Goal: Task Accomplishment & Management: Complete application form

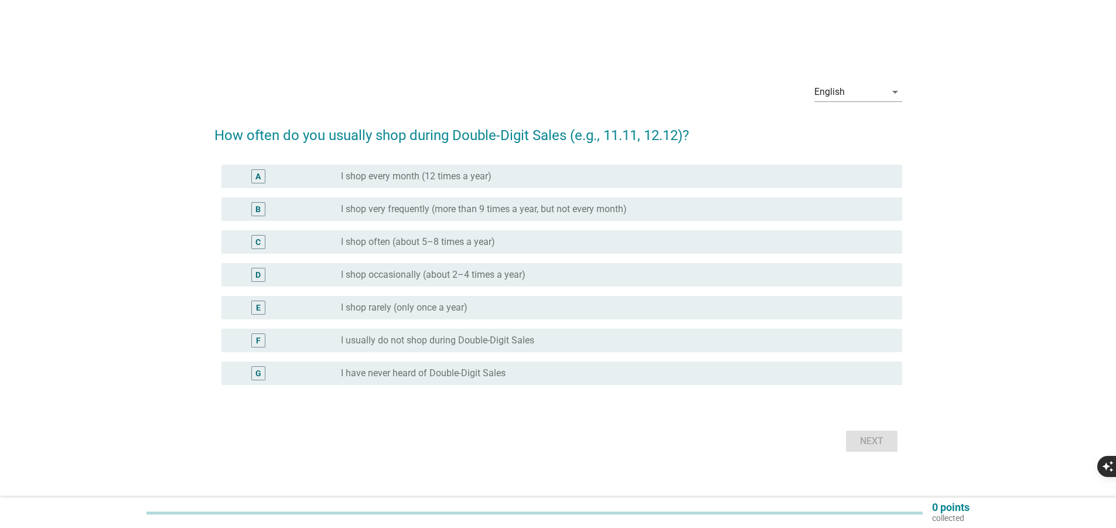
click at [352, 281] on label "I shop occasionally (about 2–4 times a year)" at bounding box center [433, 275] width 185 height 12
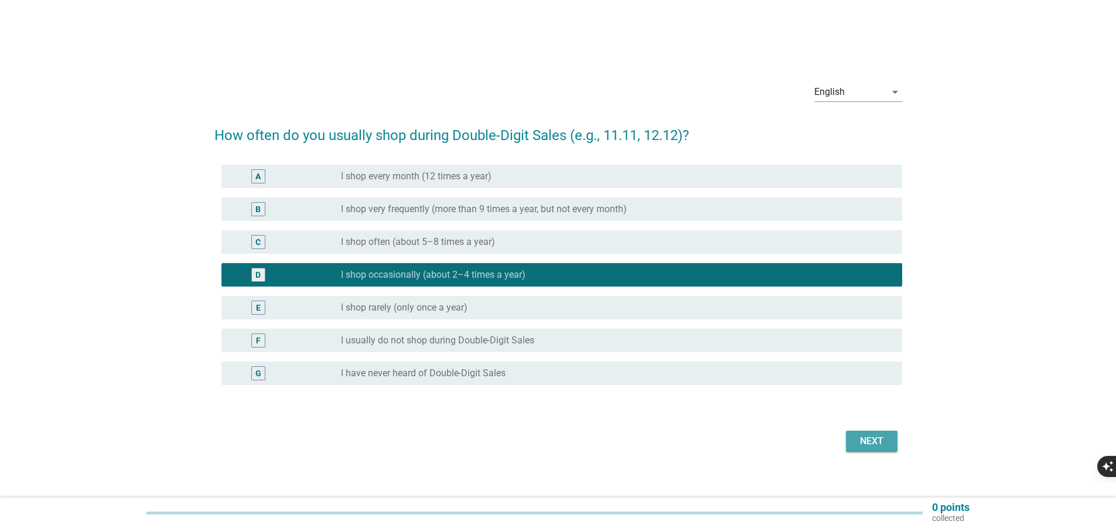
click at [855, 448] on div "Next" at bounding box center [871, 441] width 33 height 14
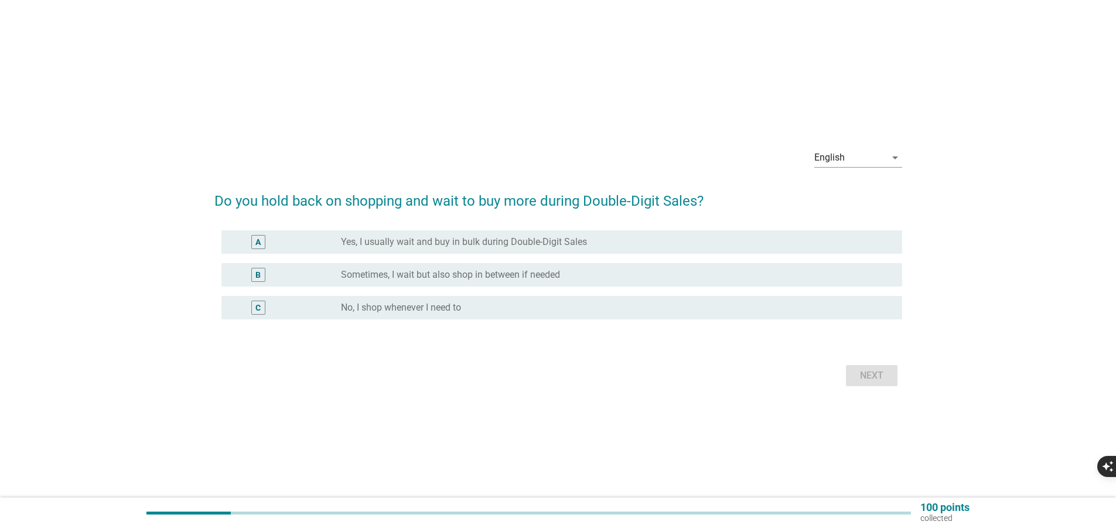
click at [422, 269] on label "Sometimes, I wait but also shop in between if needed" at bounding box center [450, 275] width 219 height 12
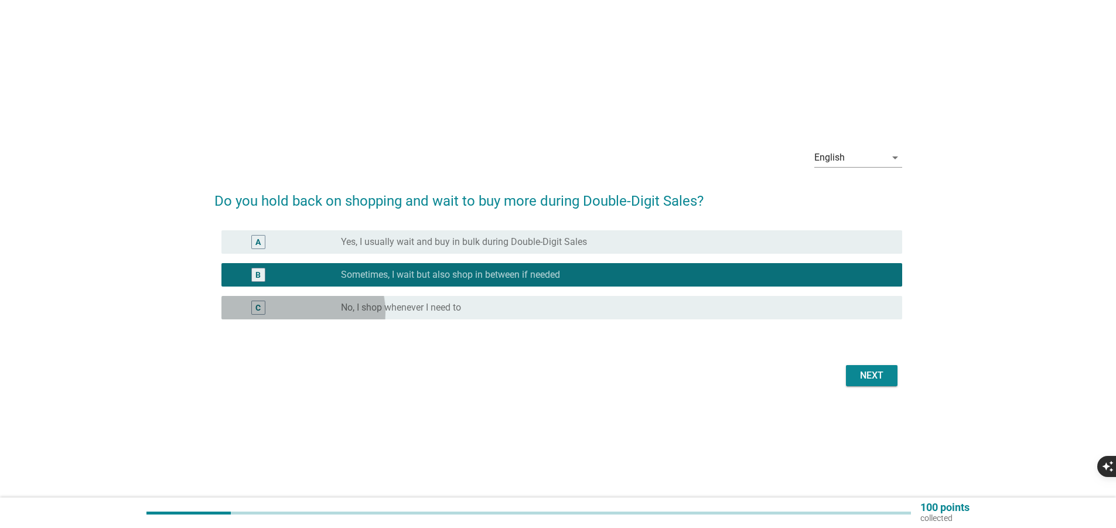
click at [341, 313] on label "No, I shop whenever I need to" at bounding box center [401, 308] width 120 height 12
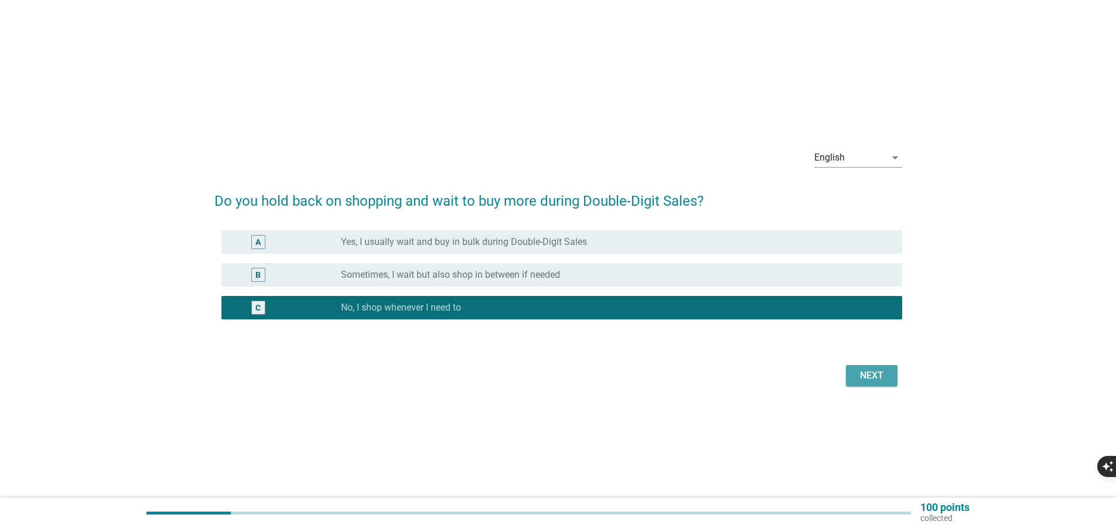
click at [855, 383] on div "Next" at bounding box center [871, 375] width 33 height 14
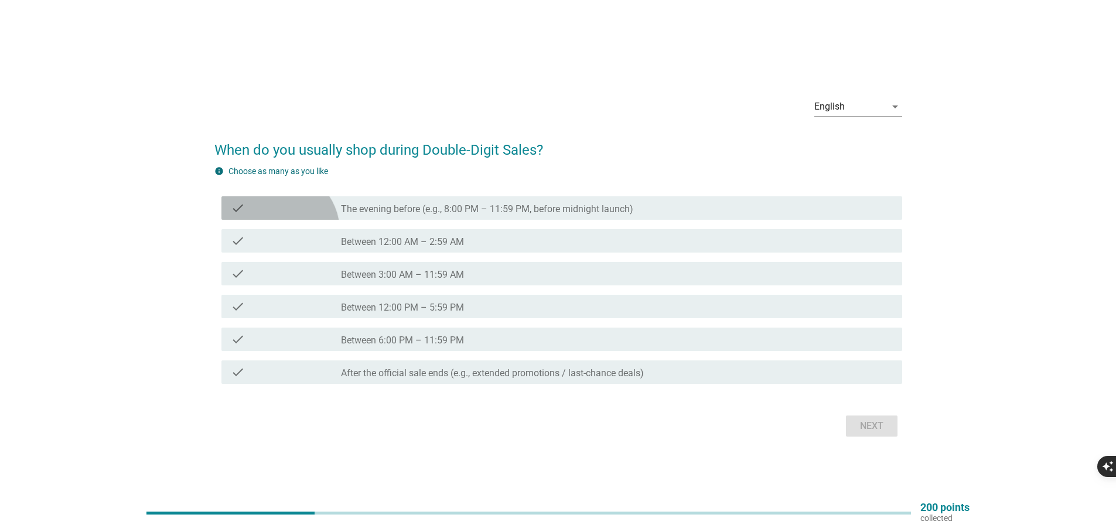
click at [341, 215] on label "The evening before (e.g., 8:00 PM – 11:59 PM, before midnight launch)" at bounding box center [487, 209] width 292 height 12
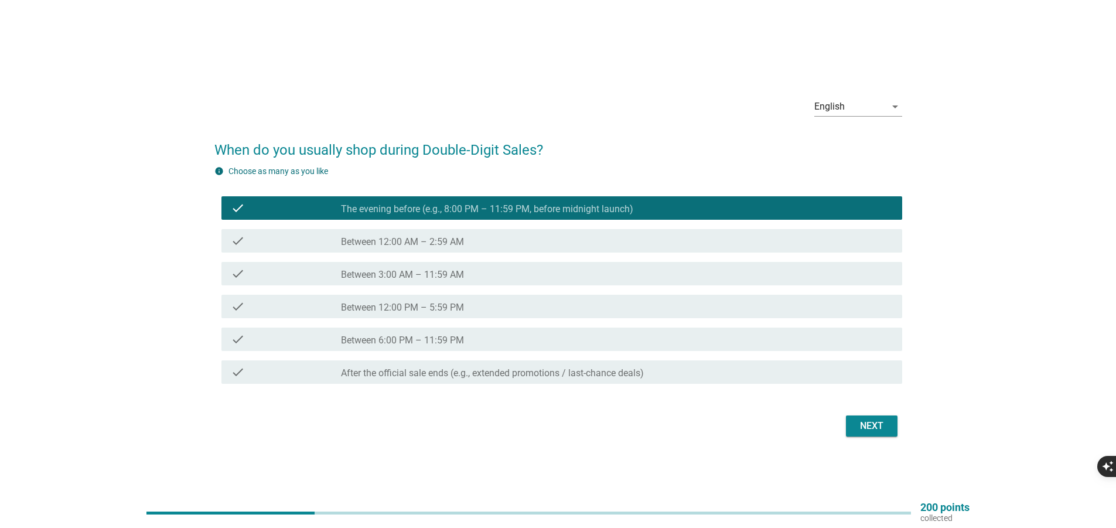
click at [464, 281] on label "Between 3:00 AM – 11:59 AM" at bounding box center [402, 275] width 123 height 12
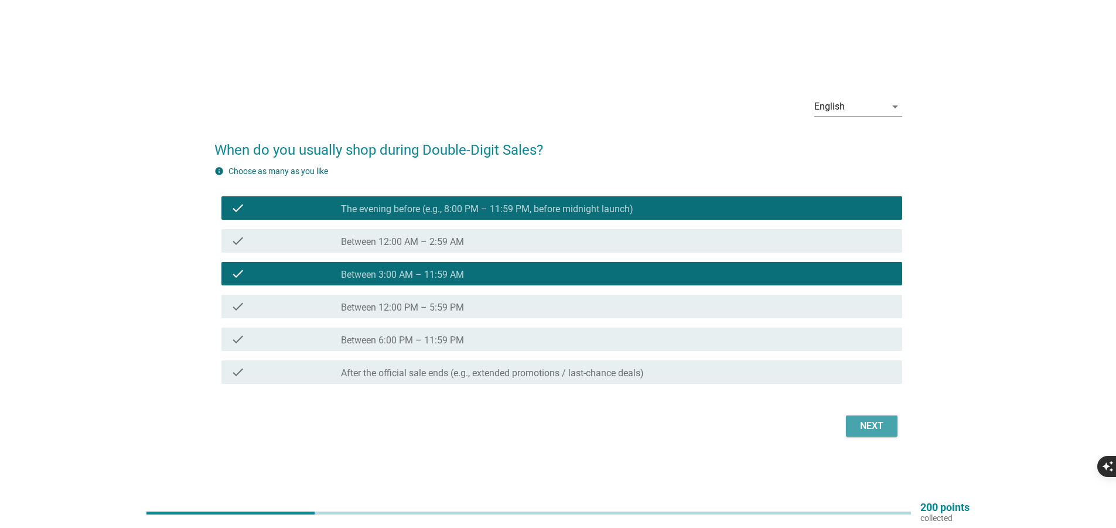
click at [875, 419] on div "Next" at bounding box center [871, 426] width 33 height 14
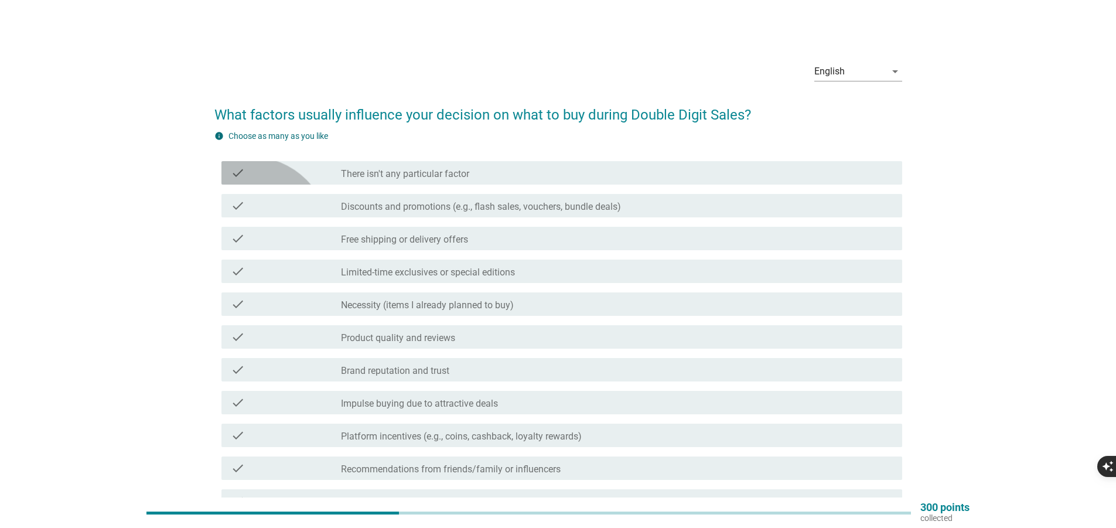
click at [341, 180] on label "There isn't any particular factor" at bounding box center [405, 174] width 128 height 12
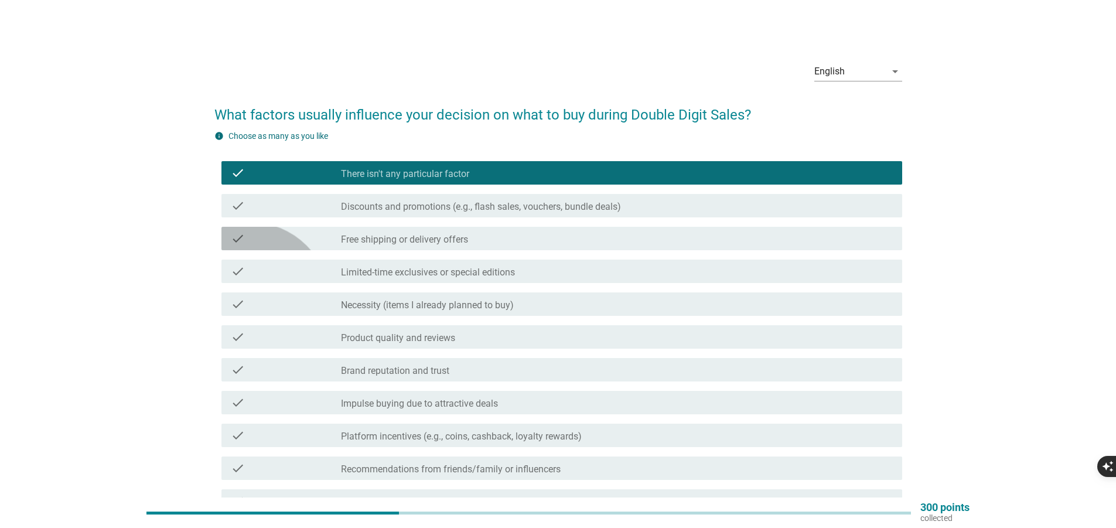
click at [376, 250] on div "check check_box_outline_blank Free shipping or delivery offers" at bounding box center [561, 238] width 681 height 23
click at [377, 250] on div "check check_box_outline_blank Free shipping or delivery offers" at bounding box center [561, 238] width 681 height 23
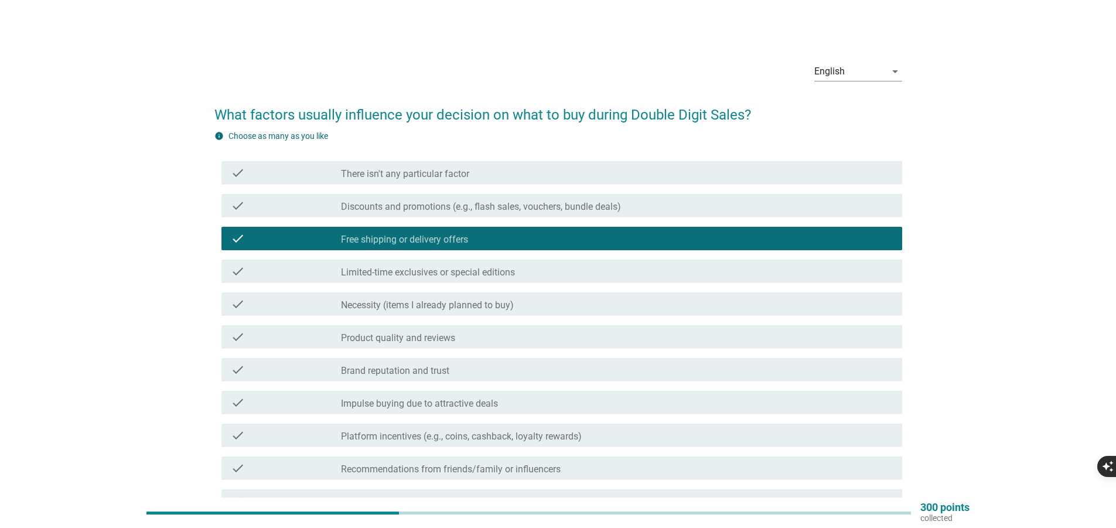
click at [446, 278] on label "Limited-time exclusives or special editions" at bounding box center [428, 273] width 174 height 12
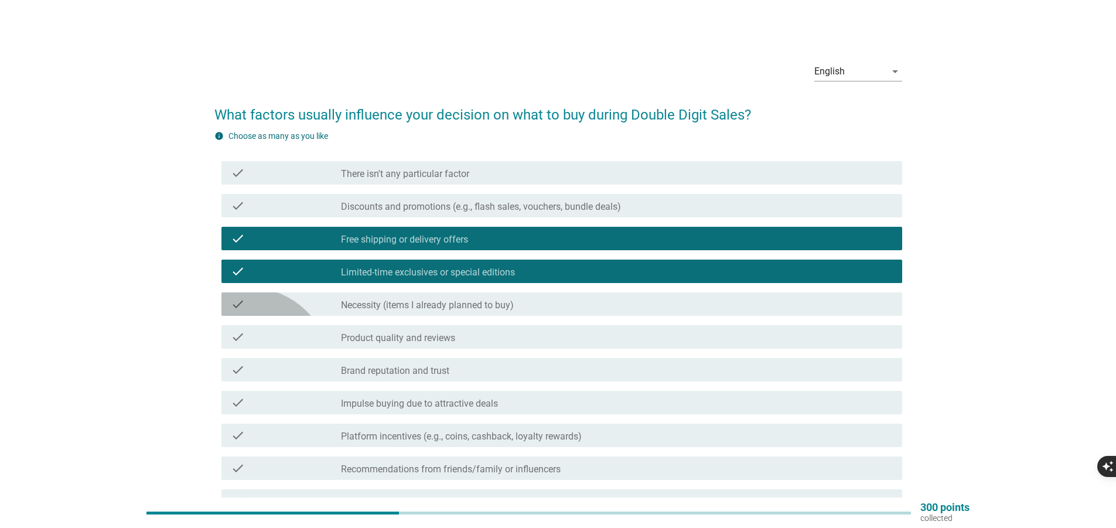
click at [494, 311] on label "Necessity (items I already planned to buy)" at bounding box center [427, 305] width 173 height 12
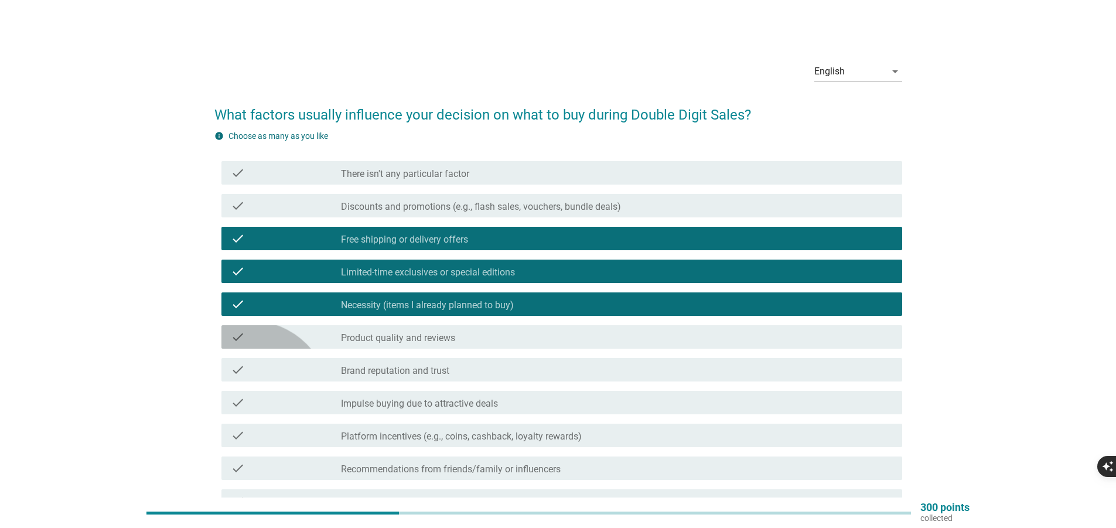
click at [570, 327] on div "check check_box_outline_blank Product quality and reviews" at bounding box center [561, 336] width 681 height 23
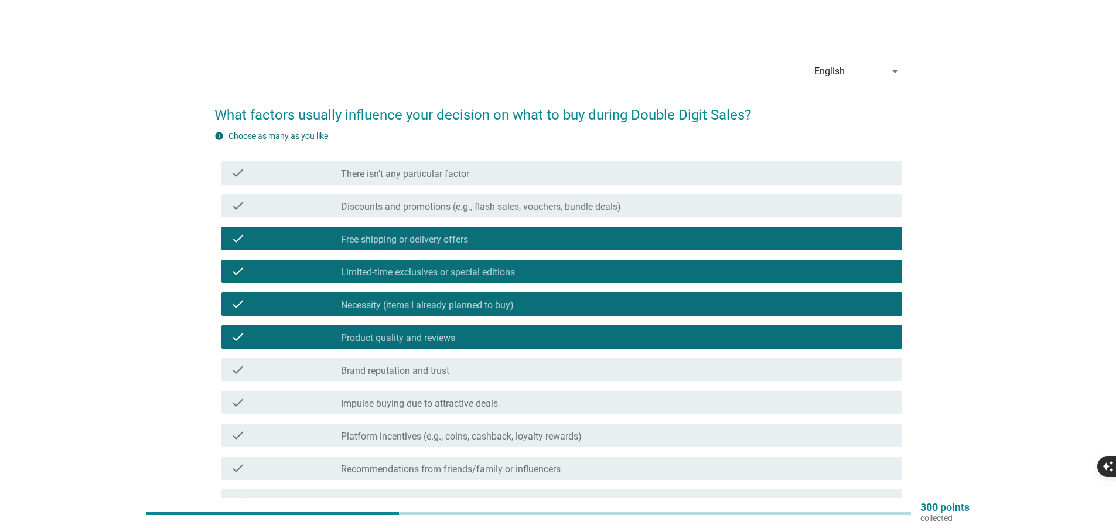
click at [641, 358] on div "check check_box_outline_blank Brand reputation and trust" at bounding box center [561, 369] width 681 height 23
click at [709, 391] on div "check check_box_outline_blank Impulse buying due to attractive deals" at bounding box center [561, 402] width 681 height 23
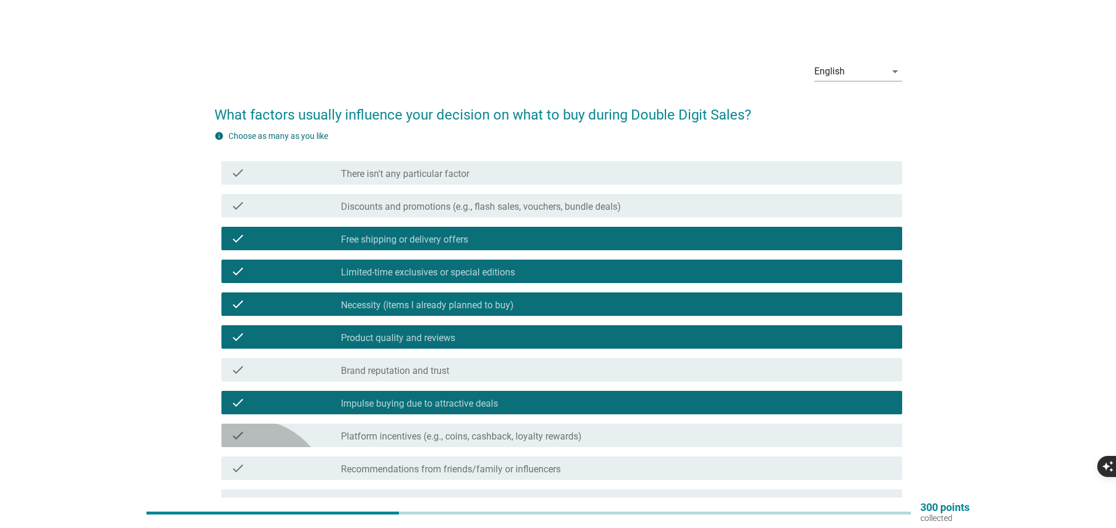
drag, startPoint x: 762, startPoint y: 322, endPoint x: 811, endPoint y: 320, distance: 49.2
click at [582, 431] on label "Platform incentives (e.g., coins, cashback, loyalty rewards)" at bounding box center [461, 437] width 241 height 12
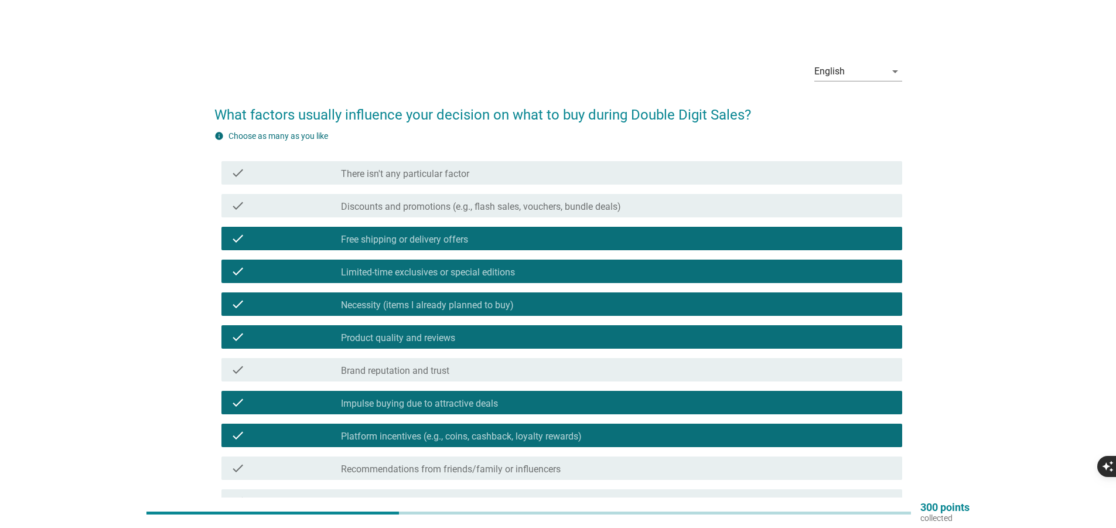
click at [561, 463] on label "Recommendations from friends/family or influencers" at bounding box center [451, 469] width 220 height 12
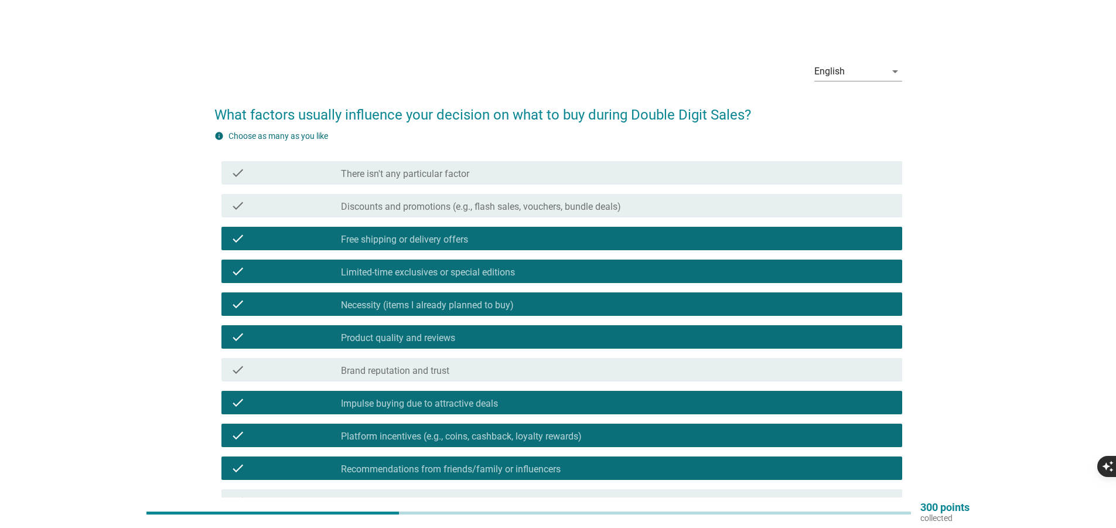
click at [633, 358] on div "check check_box_outline_blank Brand reputation and trust" at bounding box center [561, 369] width 681 height 23
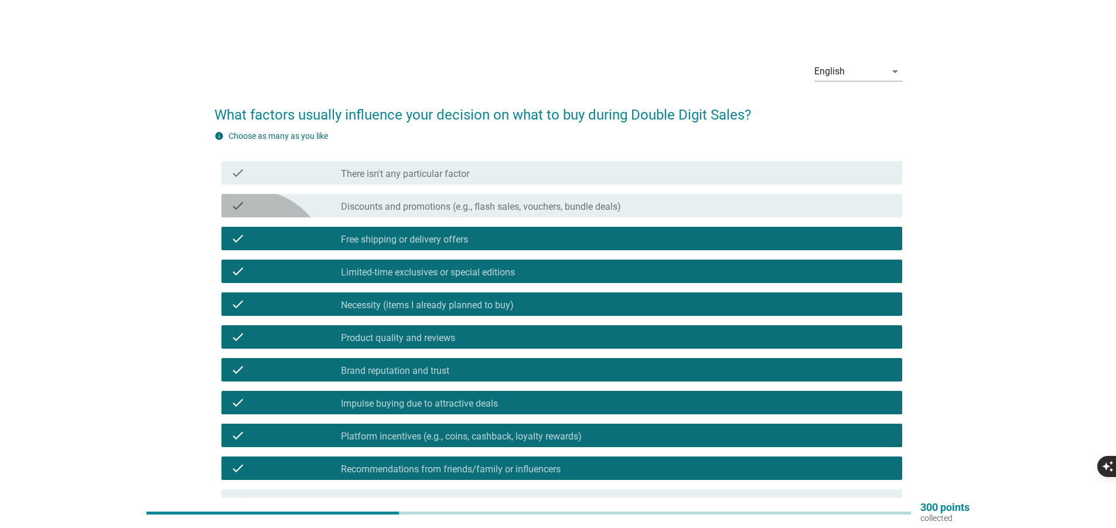
click at [341, 213] on label "Discounts and promotions (e.g., flash sales, vouchers, bundle deals)" at bounding box center [481, 207] width 280 height 12
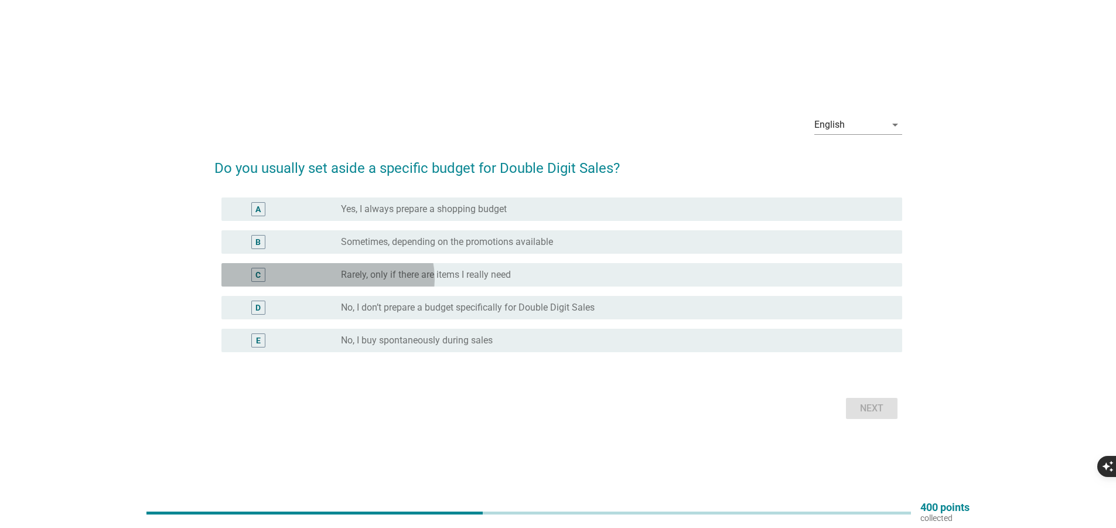
click at [341, 277] on label "Rarely, only if there are items I really need" at bounding box center [426, 275] width 170 height 12
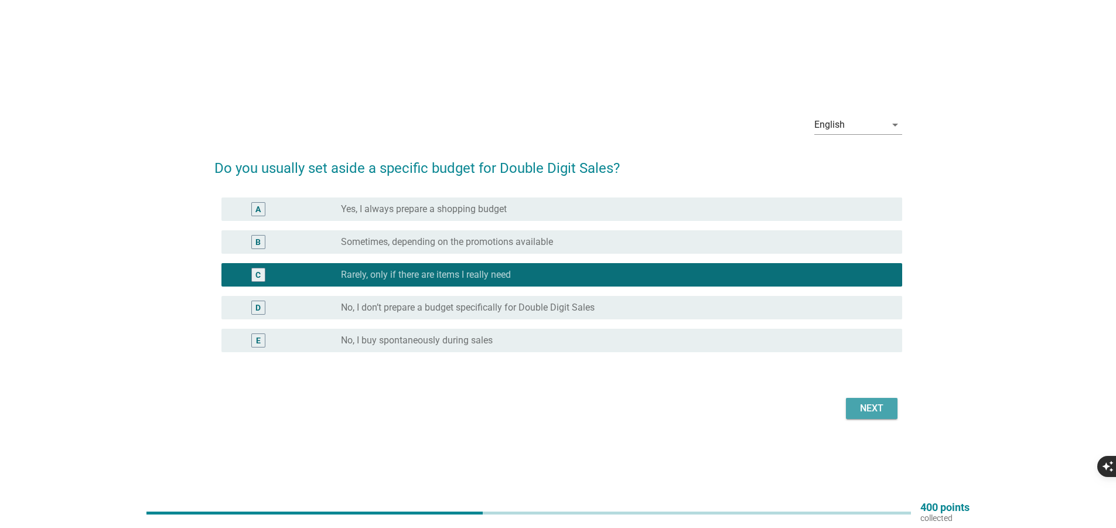
click at [855, 415] on div "Next" at bounding box center [871, 408] width 33 height 14
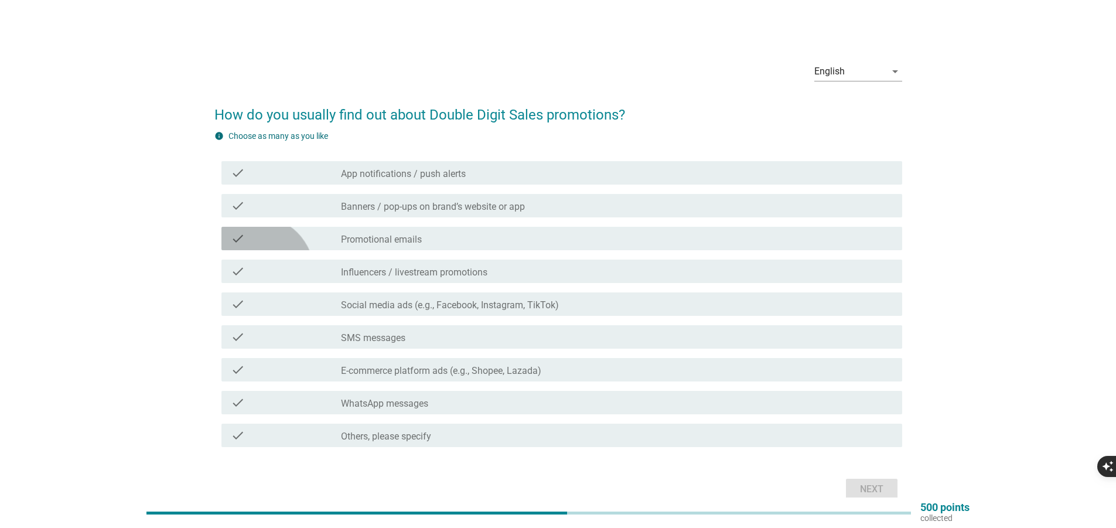
click at [421, 245] on label "Promotional emails" at bounding box center [381, 240] width 81 height 12
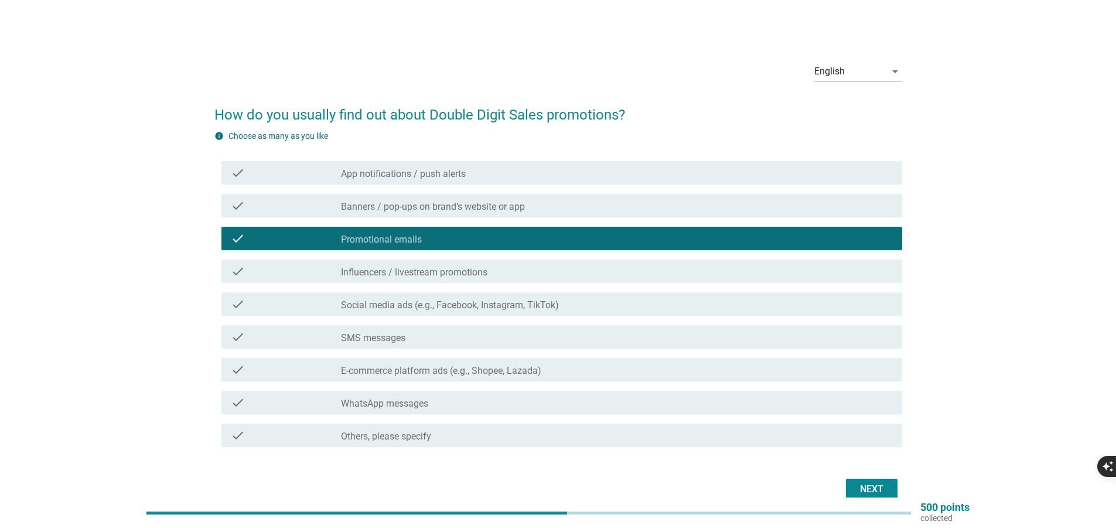
click at [559, 303] on label "Social media ads (e.g., Facebook, Instagram, TikTok)" at bounding box center [450, 305] width 218 height 12
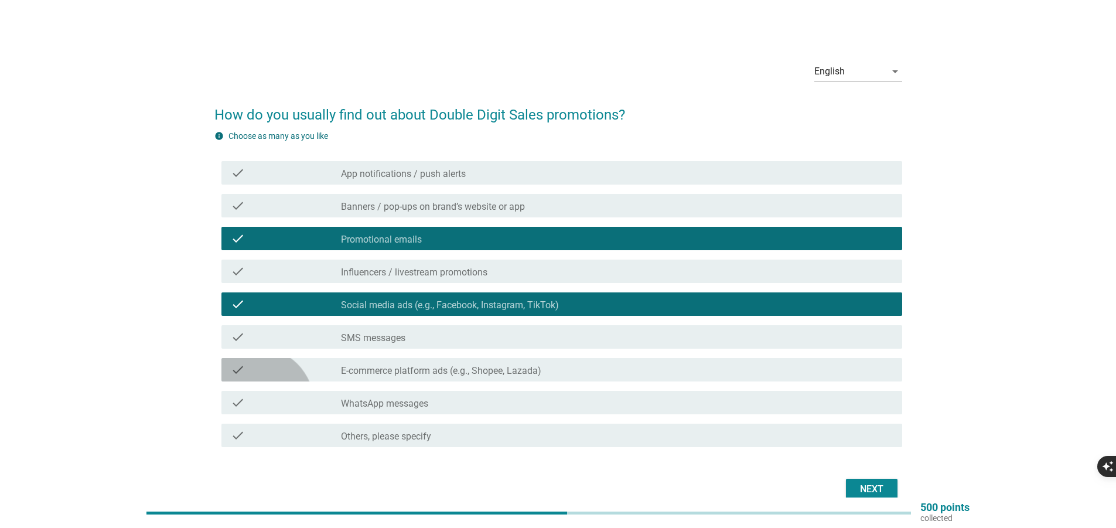
click at [541, 365] on label "E-commerce platform ads (e.g., Shopee, Lazada)" at bounding box center [441, 371] width 200 height 12
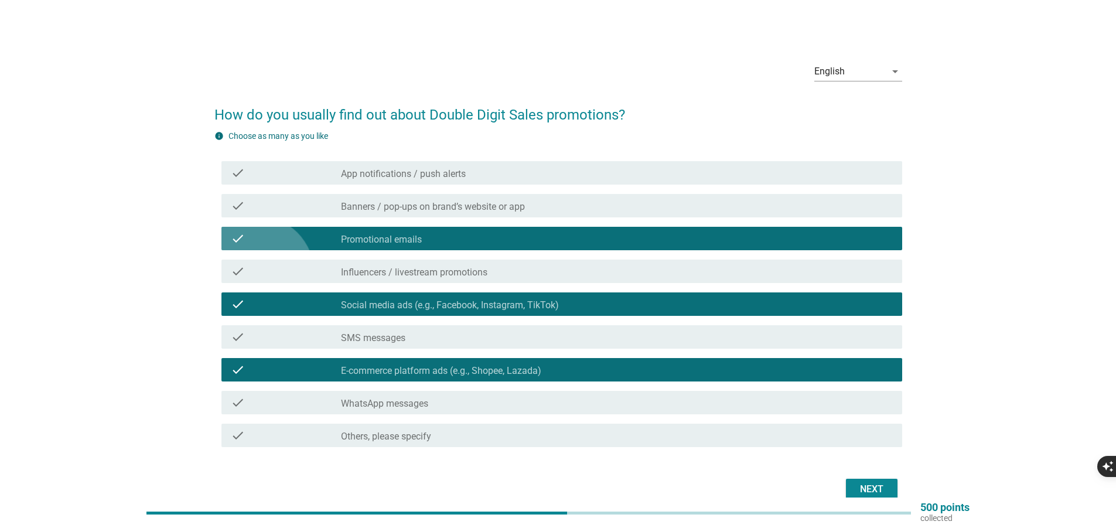
click at [407, 245] on label "Promotional emails" at bounding box center [381, 240] width 81 height 12
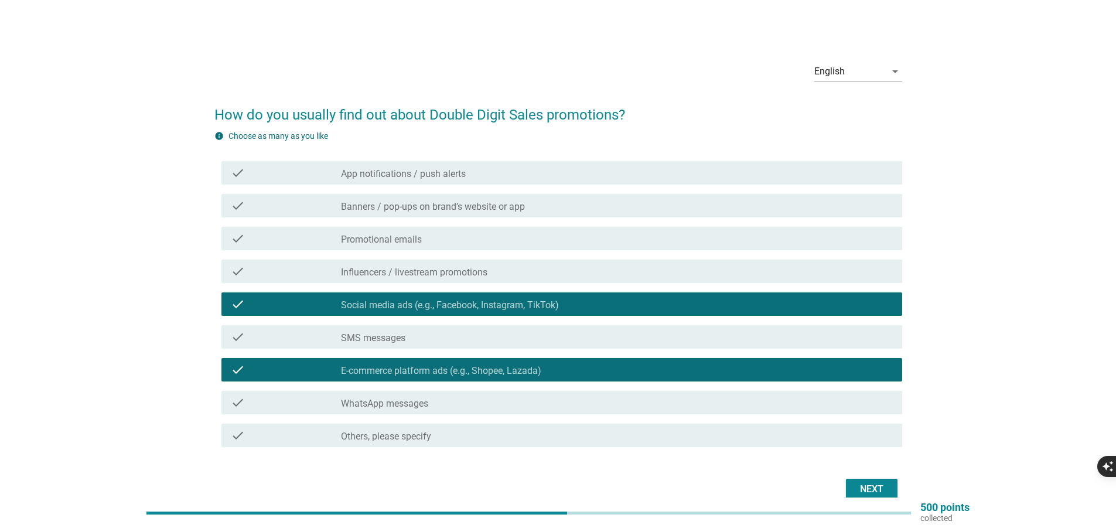
click at [559, 310] on label "Social media ads (e.g., Facebook, Instagram, TikTok)" at bounding box center [450, 305] width 218 height 12
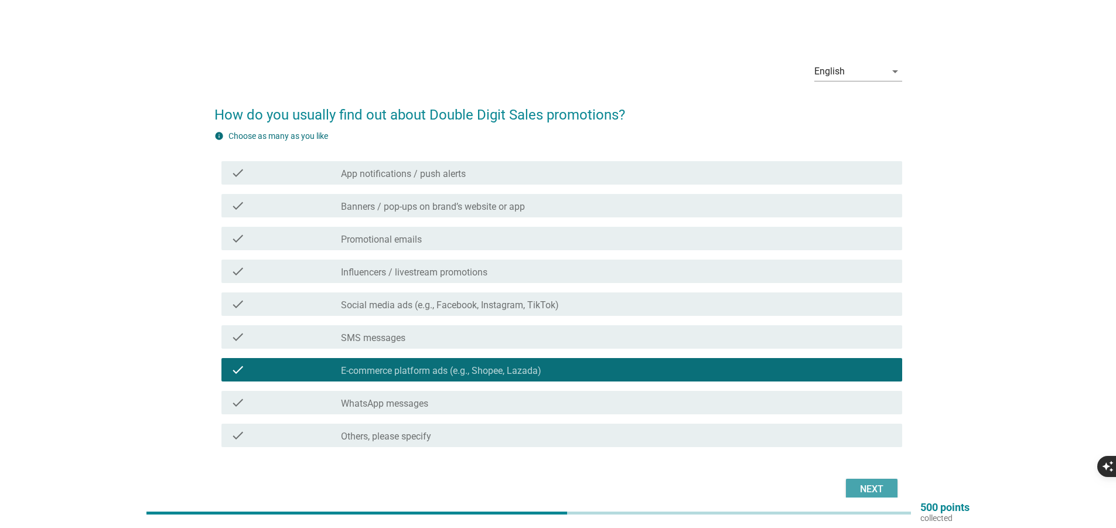
click at [875, 482] on div "Next" at bounding box center [871, 489] width 33 height 14
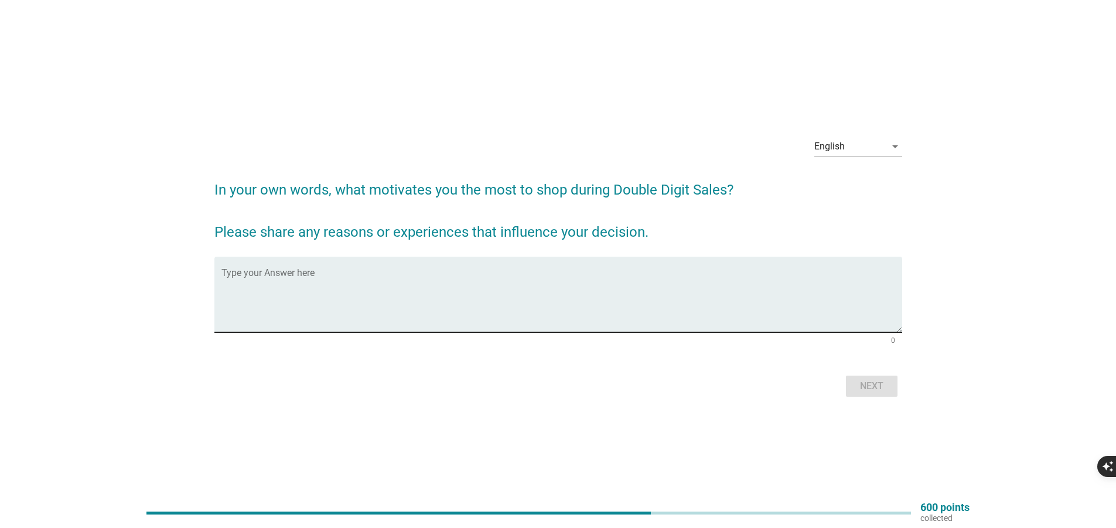
click at [494, 265] on div "Type your Answer here" at bounding box center [561, 295] width 681 height 76
type textarea "P"
click at [267, 281] on textarea "Cheaper prie than normal" at bounding box center [561, 302] width 681 height 62
click at [347, 279] on textarea "Cheaper price than normal" at bounding box center [561, 302] width 681 height 62
click at [279, 280] on textarea "A lot cheaper price than normal price" at bounding box center [561, 302] width 681 height 62
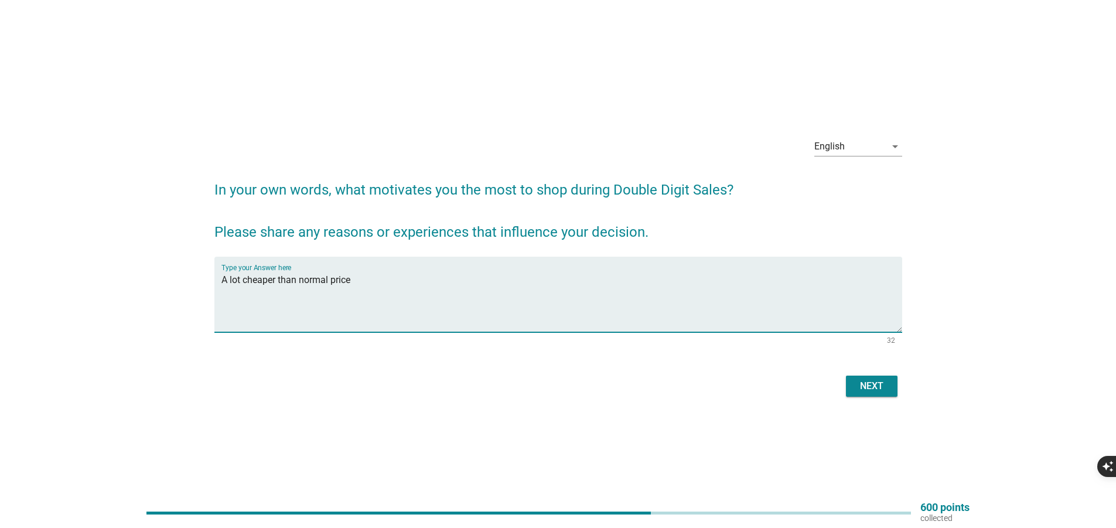
type textarea "A lot cheaper than normal price"
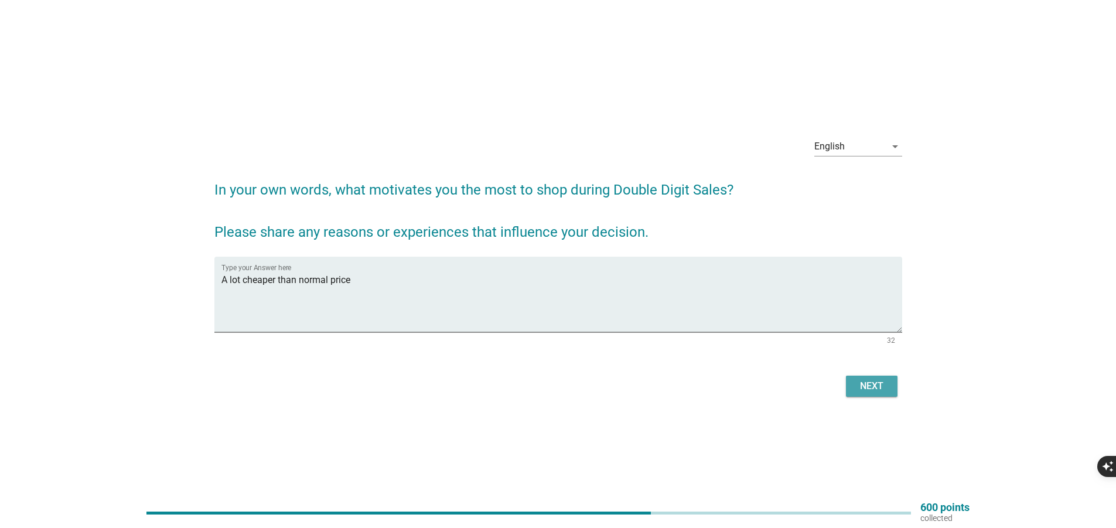
click at [855, 385] on div "Next" at bounding box center [871, 386] width 33 height 14
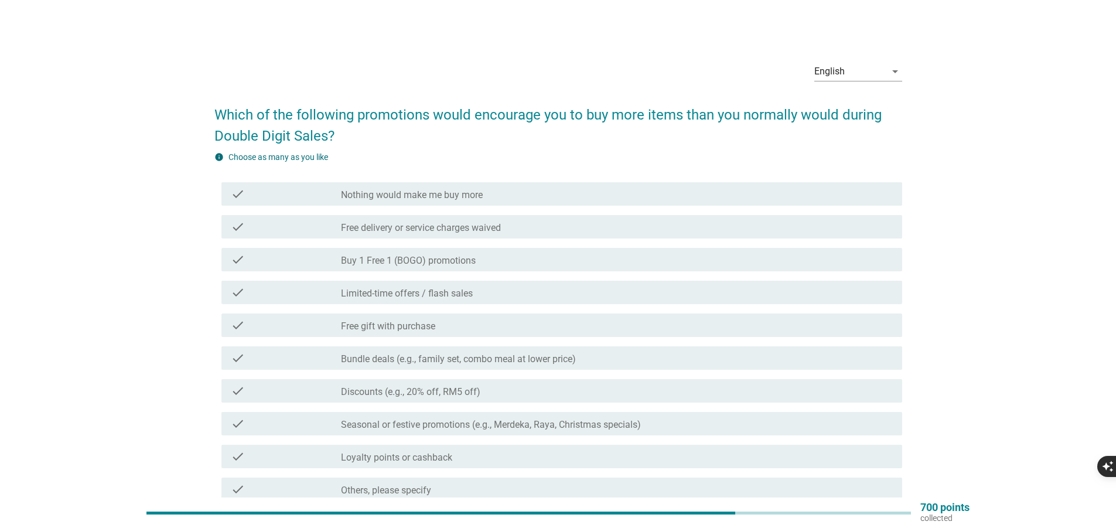
click at [447, 304] on div "check check_box_outline_blank Limited-time offers / flash sales" at bounding box center [561, 292] width 681 height 23
click at [341, 234] on label "Free delivery or service charges waived" at bounding box center [421, 228] width 160 height 12
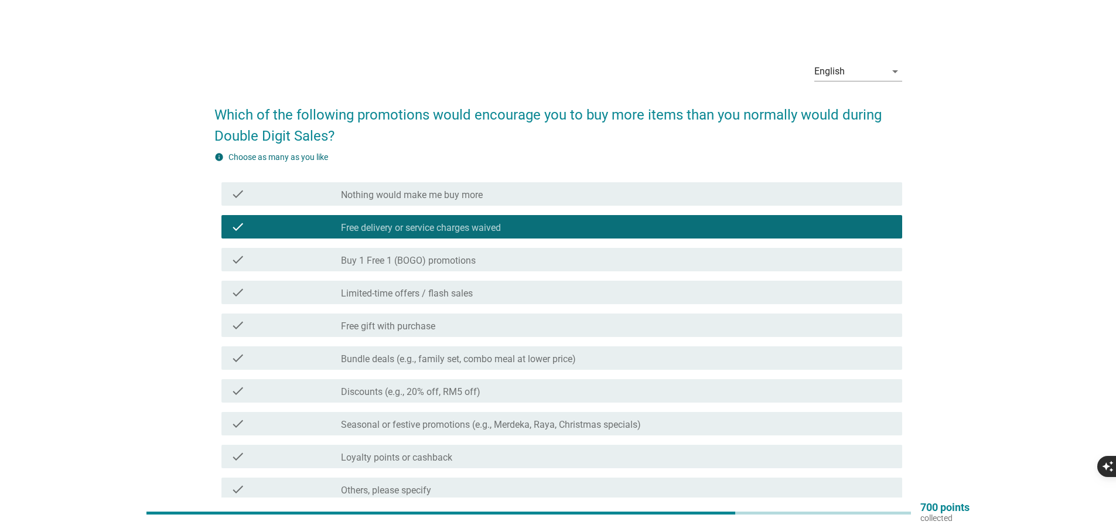
click at [396, 267] on label "Buy 1 Free 1 (BOGO) promotions" at bounding box center [408, 261] width 135 height 12
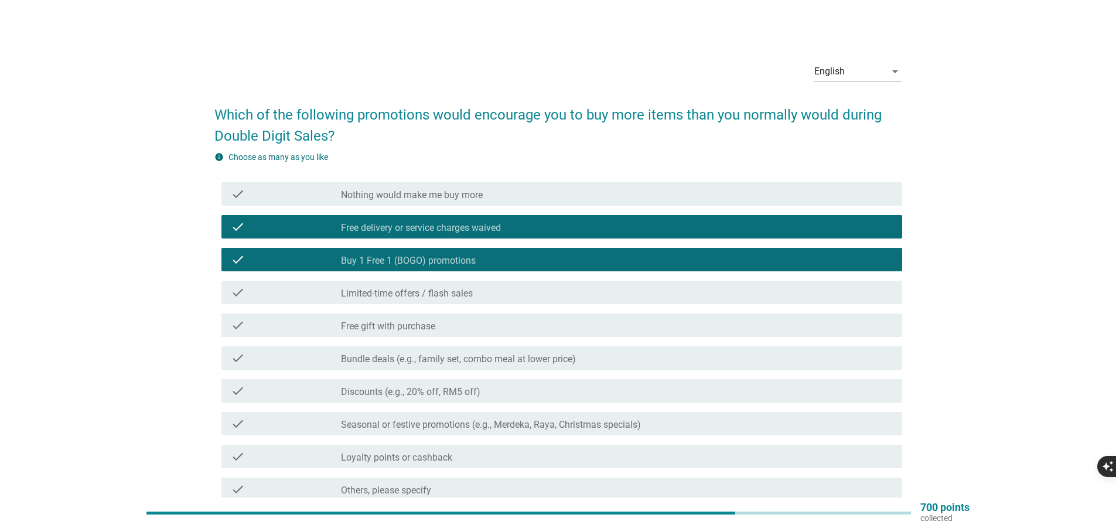
click at [473, 304] on div "check check_box_outline_blank Limited-time offers / flash sales" at bounding box center [561, 292] width 681 height 23
drag, startPoint x: 530, startPoint y: 346, endPoint x: 607, endPoint y: 353, distance: 78.2
click at [530, 337] on div "check check_box_outline_blank Free gift with purchase" at bounding box center [561, 324] width 681 height 23
click at [576, 353] on label "Bundle deals (e.g., family set, combo meal at lower price)" at bounding box center [458, 359] width 235 height 12
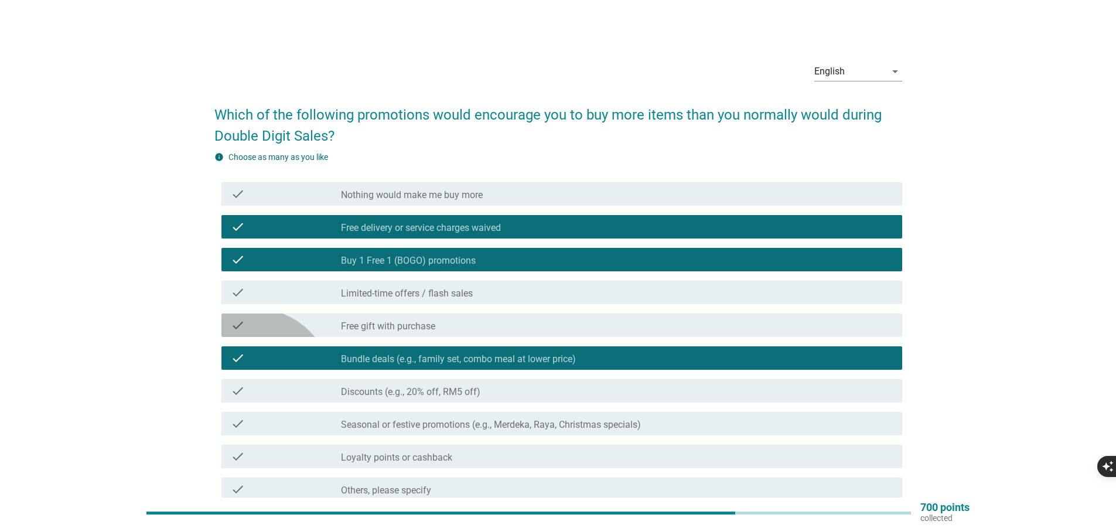
drag, startPoint x: 527, startPoint y: 311, endPoint x: 476, endPoint y: 308, distance: 51.0
click at [435, 320] on label "Free gift with purchase" at bounding box center [388, 326] width 94 height 12
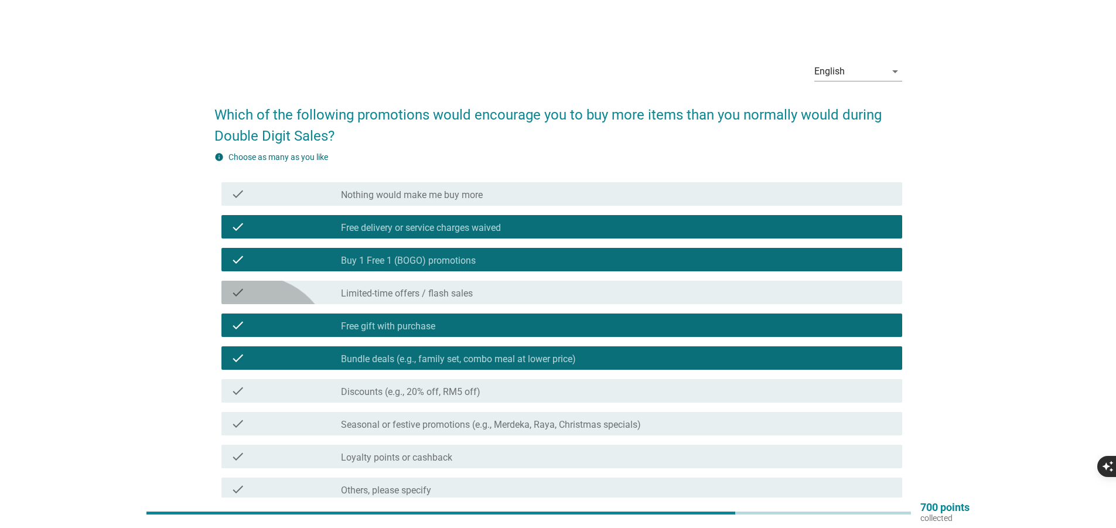
click at [452, 295] on label "Limited-time offers / flash sales" at bounding box center [407, 294] width 132 height 12
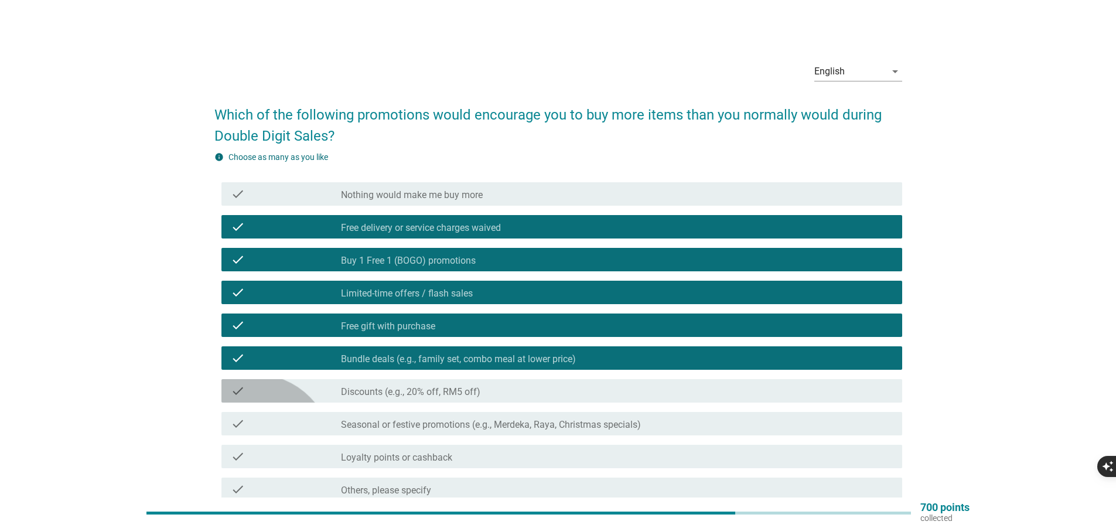
click at [480, 386] on label "Discounts (e.g., 20% off, RM5 off)" at bounding box center [410, 392] width 139 height 12
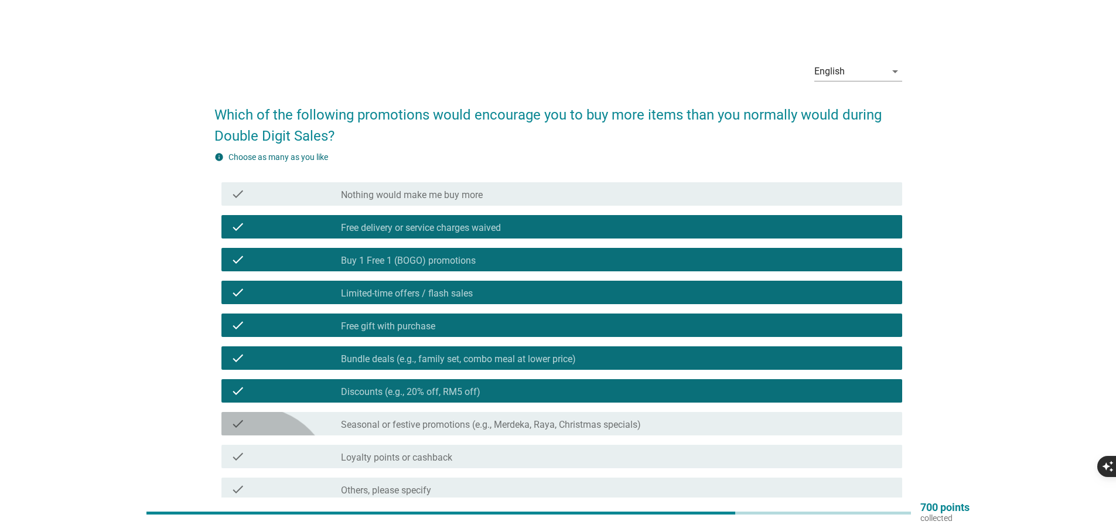
drag, startPoint x: 742, startPoint y: 300, endPoint x: 783, endPoint y: 304, distance: 41.8
click at [641, 419] on label "Seasonal or festive promotions (e.g., Merdeka, Raya, Christmas specials)" at bounding box center [491, 425] width 300 height 12
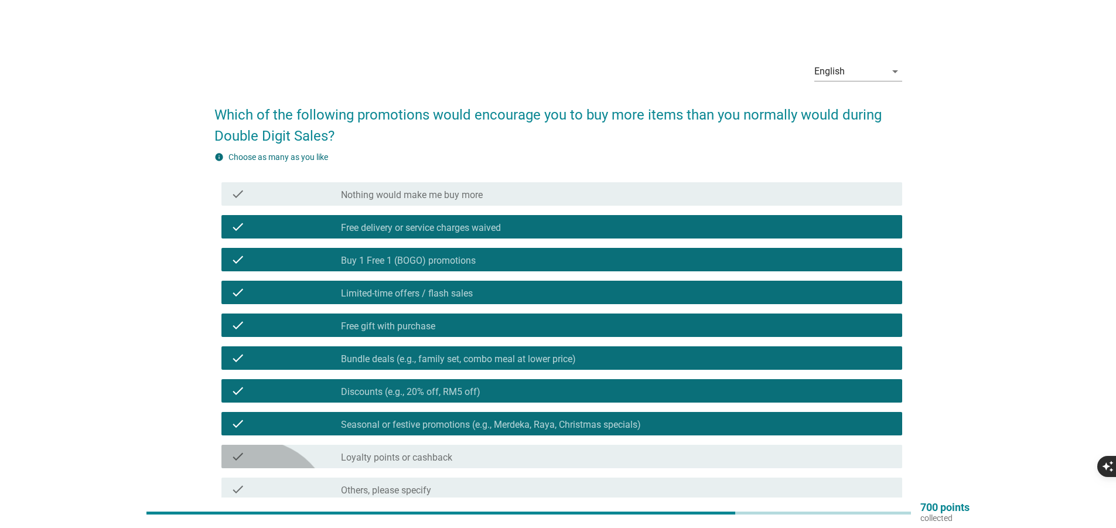
click at [452, 452] on label "Loyalty points or cashback" at bounding box center [396, 458] width 111 height 12
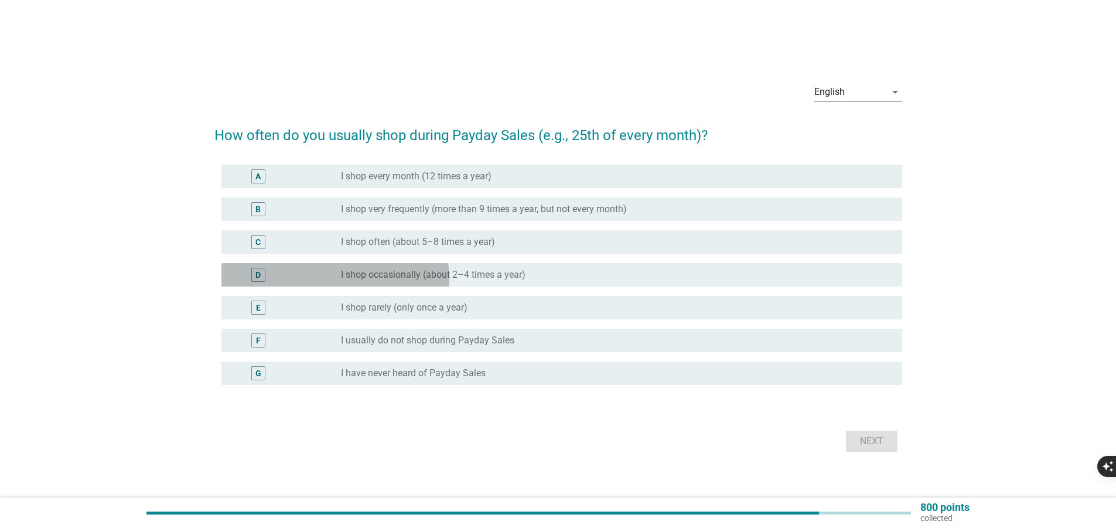
click at [255, 282] on div "D" at bounding box center [286, 275] width 110 height 14
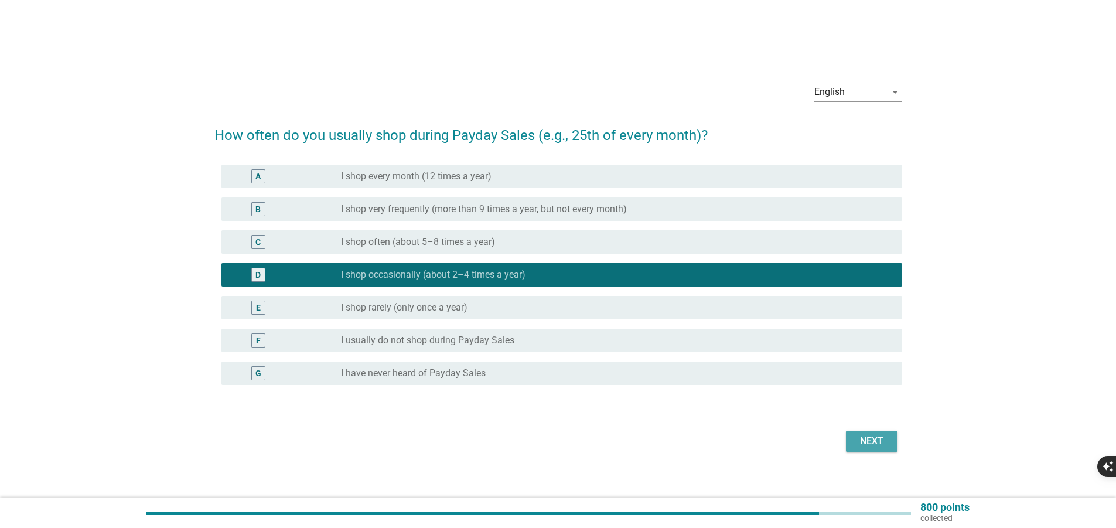
click at [855, 448] on div "Next" at bounding box center [871, 441] width 33 height 14
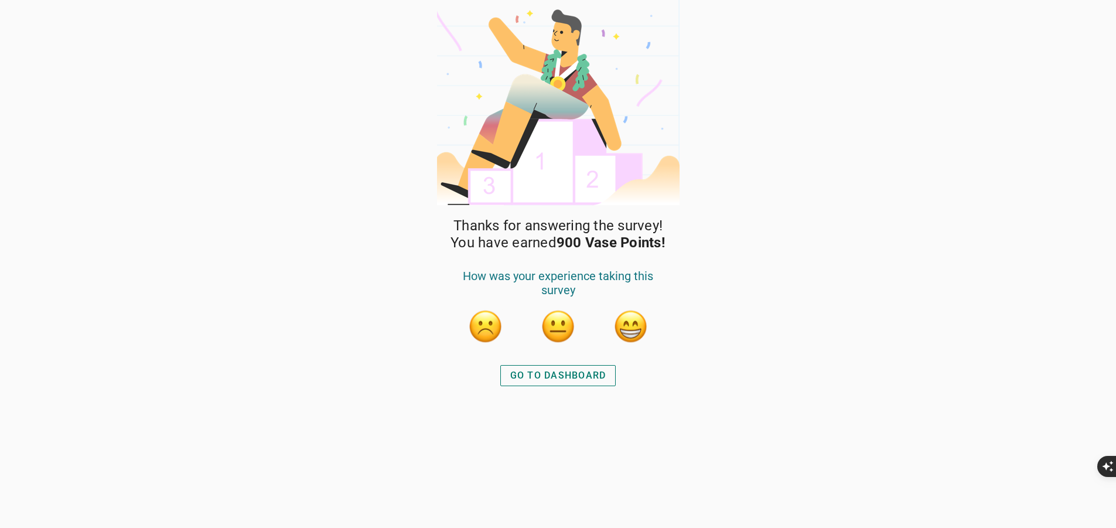
click at [562, 370] on div "GO TO DASHBOARD" at bounding box center [558, 375] width 96 height 14
